Goal: Task Accomplishment & Management: Manage account settings

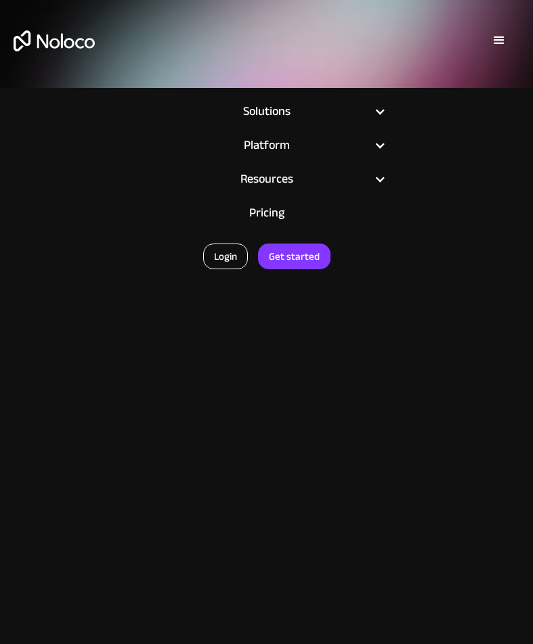
click at [233, 257] on link "Login" at bounding box center [225, 257] width 45 height 26
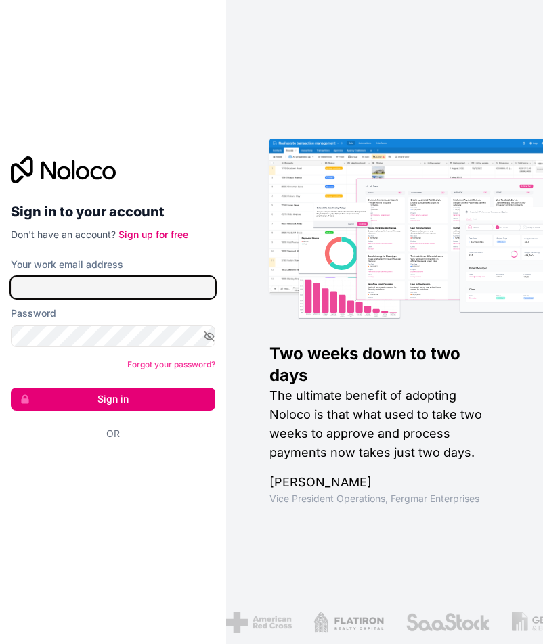
click at [100, 286] on input "Your work email address" at bounding box center [113, 288] width 204 height 22
click at [69, 291] on input "[EMAIL_ADDRESS][DOMAIN_NAME]" at bounding box center [113, 288] width 204 height 22
type input "[EMAIL_ADDRESS][DOMAIN_NAME]"
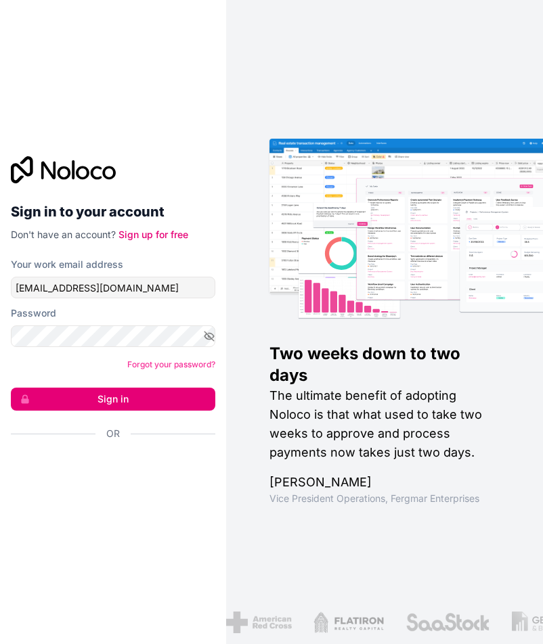
click at [141, 405] on button "Sign in" at bounding box center [113, 399] width 204 height 23
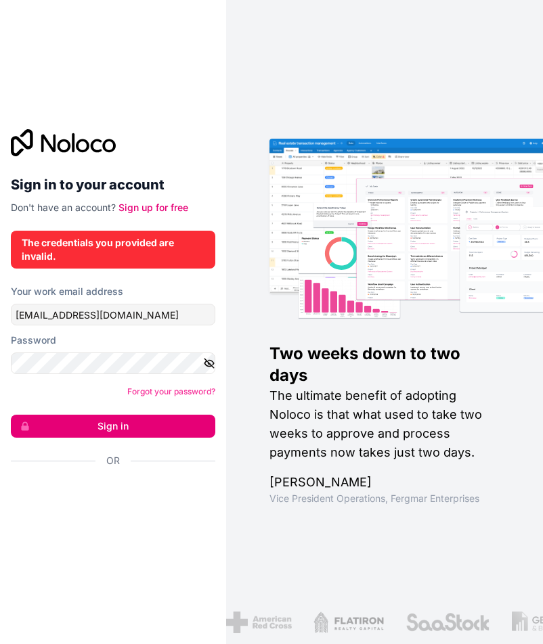
click at [210, 366] on icon "button" at bounding box center [208, 364] width 9 height 6
click at [135, 418] on button "Sign in" at bounding box center [113, 426] width 204 height 23
click at [90, 420] on button "Sign in" at bounding box center [113, 426] width 204 height 23
click at [70, 433] on button "Sign in" at bounding box center [113, 426] width 204 height 23
click at [23, 437] on span "submit" at bounding box center [21, 427] width 19 height 22
